Goal: Find specific page/section: Find specific page/section

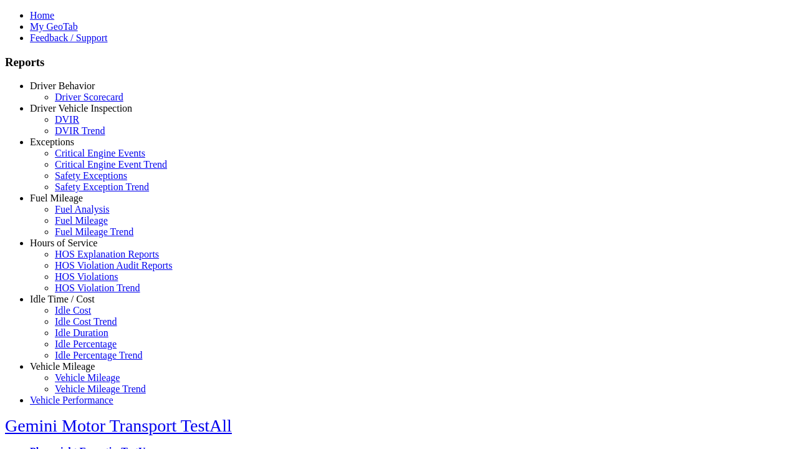
click at [72, 147] on link "Exceptions" at bounding box center [52, 142] width 44 height 11
click at [81, 192] on link "Safety Exception Trend" at bounding box center [102, 186] width 94 height 11
select select "**********"
type input "**********"
